Goal: Information Seeking & Learning: Learn about a topic

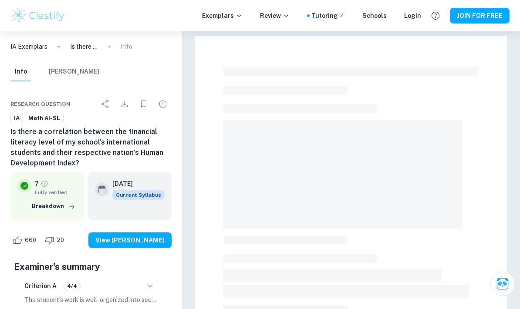
checkbox input "true"
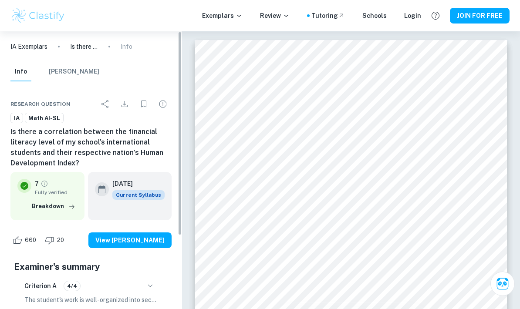
click at [35, 47] on p "IA Exemplars" at bounding box center [28, 47] width 37 height 10
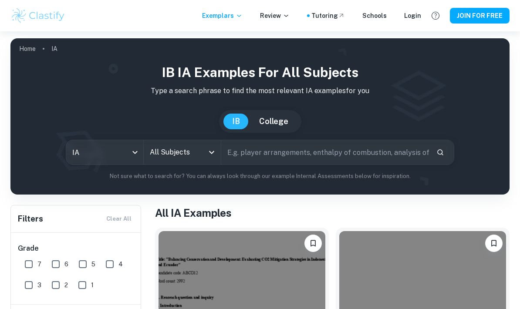
click at [210, 150] on icon "Open" at bounding box center [211, 152] width 10 height 10
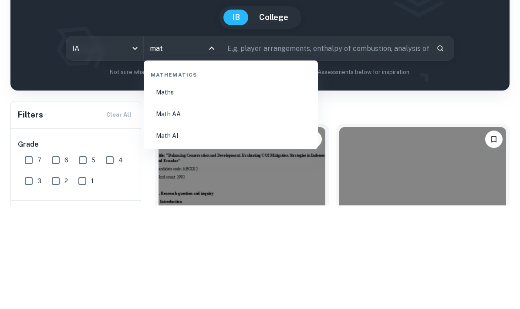
type input "math"
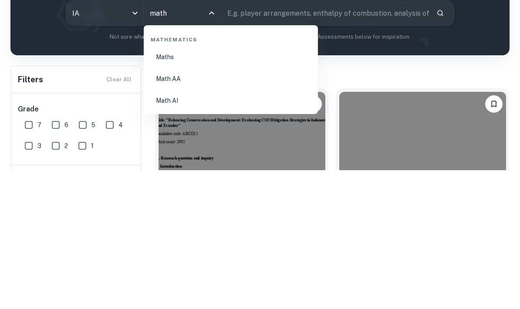
click at [223, 230] on li "Math AI" at bounding box center [230, 240] width 167 height 20
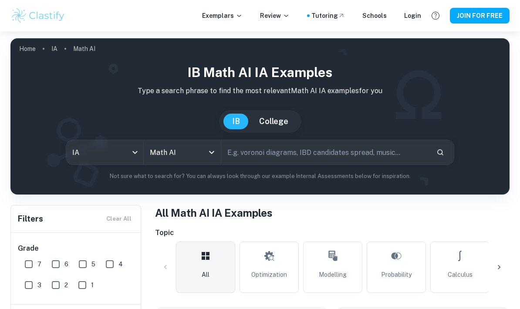
click at [300, 157] on input "text" at bounding box center [325, 152] width 208 height 24
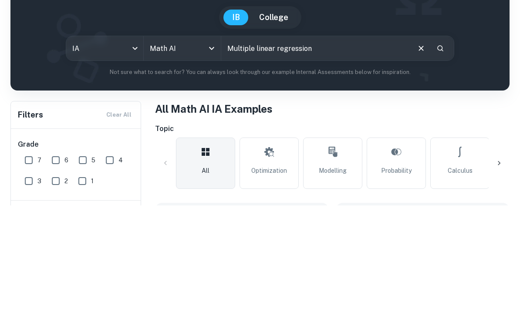
type input "Multiple linear regression"
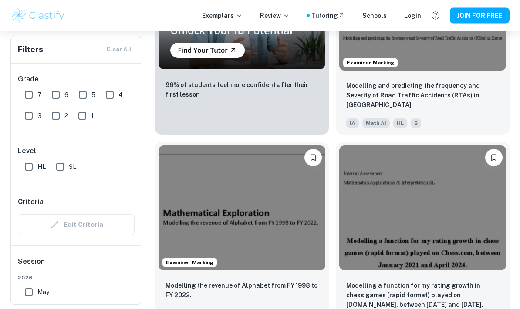
scroll to position [965, 0]
click at [32, 96] on input "7" at bounding box center [28, 94] width 17 height 17
checkbox input "true"
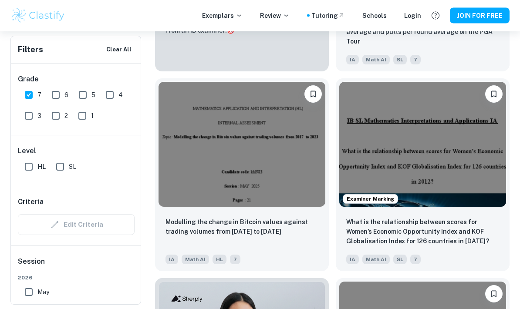
scroll to position [649, 0]
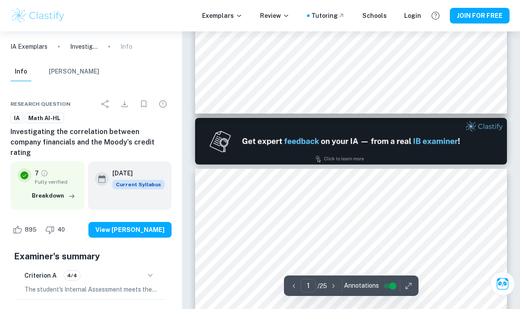
type input "2"
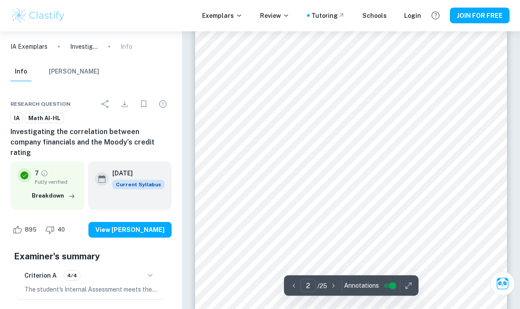
scroll to position [557, 0]
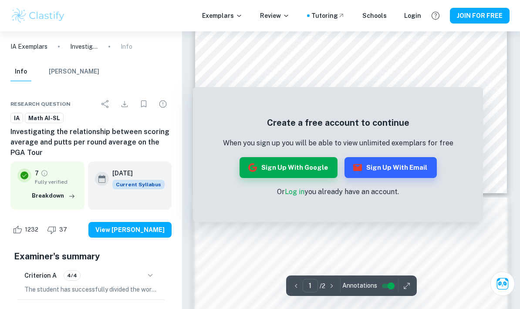
scroll to position [289, 0]
click at [296, 175] on button "Sign up with Google" at bounding box center [288, 167] width 98 height 21
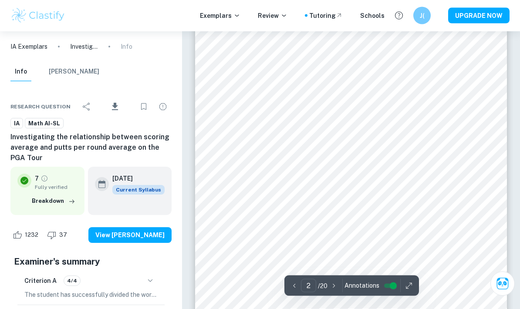
scroll to position [553, 0]
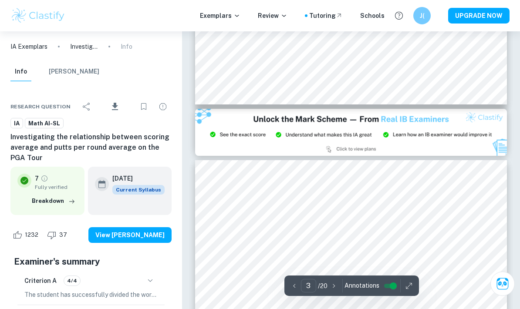
type input "2"
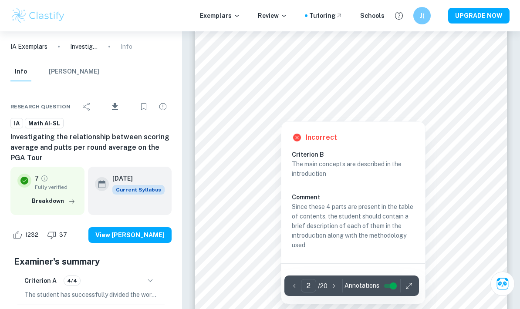
scroll to position [576, 0]
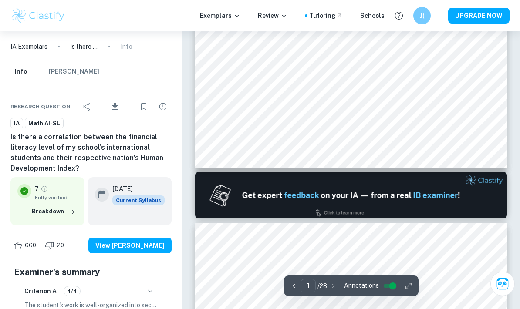
type input "2"
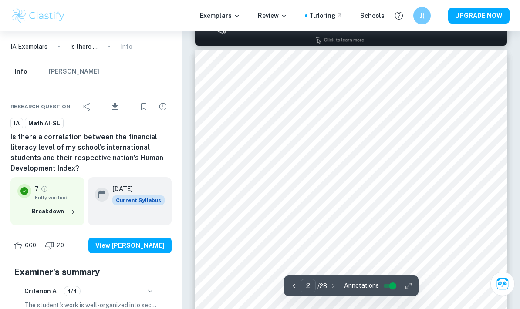
scroll to position [448, 0]
